Goal: Entertainment & Leisure: Consume media (video, audio)

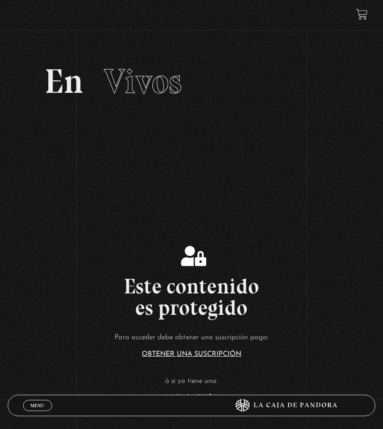
click at [30, 409] on link "Menu Cerrar" at bounding box center [37, 405] width 29 height 11
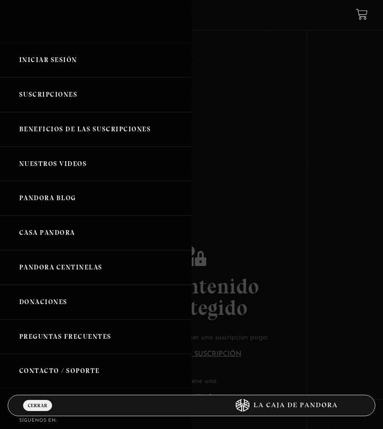
click at [37, 56] on link "Iniciar Sesión" at bounding box center [96, 60] width 192 height 35
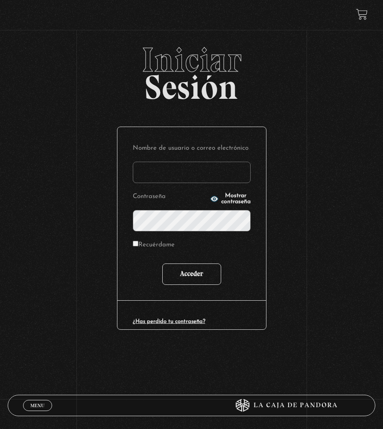
type input "[EMAIL_ADDRESS][DOMAIN_NAME]"
click at [203, 277] on input "Acceder" at bounding box center [191, 273] width 59 height 21
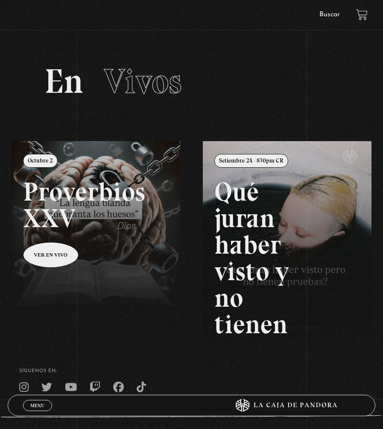
click at [43, 415] on div "Menu Cerrar" at bounding box center [115, 405] width 184 height 21
click at [41, 409] on link "Menu Cerrar" at bounding box center [37, 405] width 29 height 11
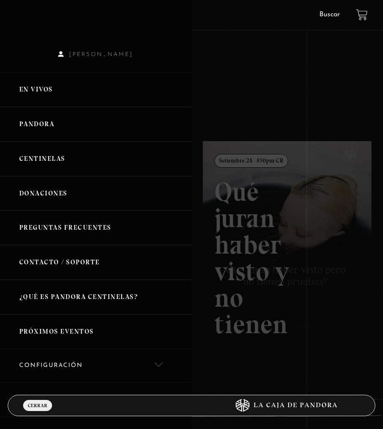
click at [80, 126] on link "Pandora" at bounding box center [96, 124] width 192 height 35
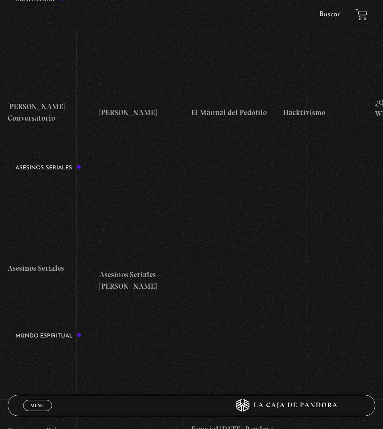
scroll to position [2009, 0]
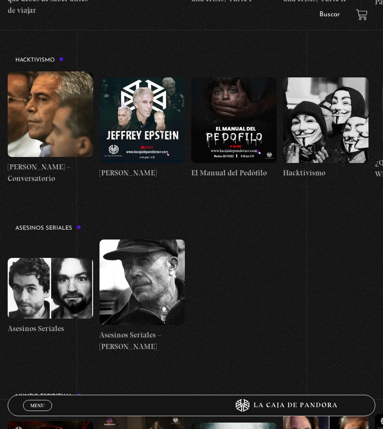
click at [133, 267] on figure at bounding box center [142, 281] width 85 height 85
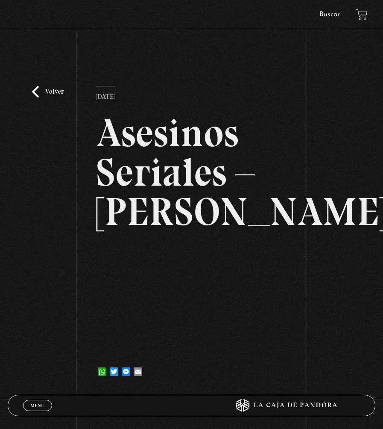
click at [17, 157] on div "Volver [DATE] Asesinos Seriales – [PERSON_NAME] WhatsApp Twitter Messenger Email" at bounding box center [191, 217] width 383 height 348
